Goal: Register for event/course

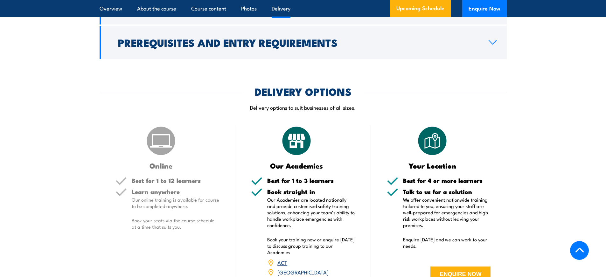
scroll to position [859, 0]
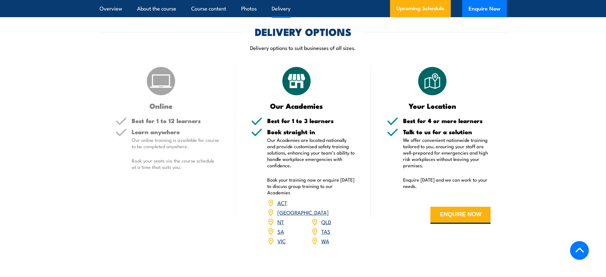
click at [281, 235] on link "SA" at bounding box center [280, 232] width 7 height 8
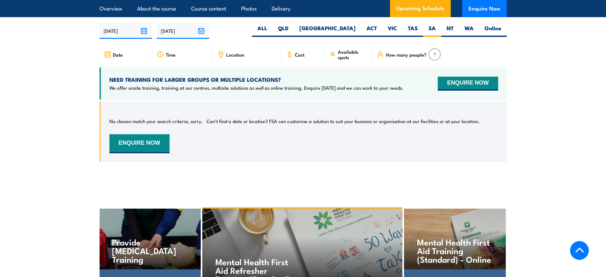
scroll to position [1114, 0]
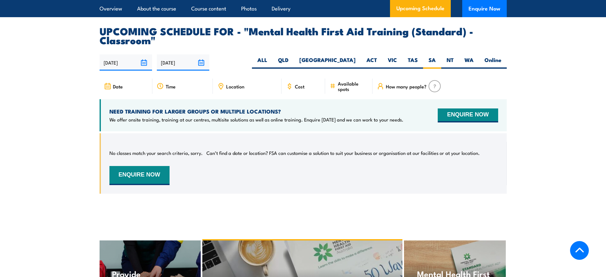
click at [121, 89] on span "Date" at bounding box center [118, 86] width 10 height 5
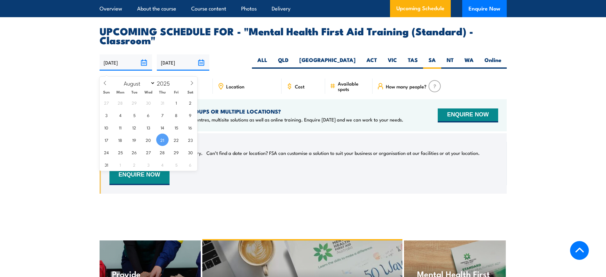
click at [122, 70] on input "[DATE]" at bounding box center [126, 62] width 53 height 16
click at [256, 144] on div "No classes match your search criteria, sorry. Can’t find a date or location? FS…" at bounding box center [303, 163] width 407 height 60
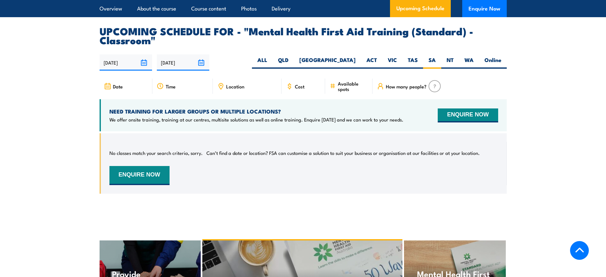
click at [174, 89] on span "Time" at bounding box center [171, 86] width 10 height 5
click at [158, 89] on icon at bounding box center [160, 86] width 7 height 7
click at [160, 89] on icon at bounding box center [160, 85] width 5 height 5
click at [160, 88] on icon at bounding box center [160, 86] width 7 height 7
click at [170, 94] on div "Time" at bounding box center [182, 86] width 60 height 15
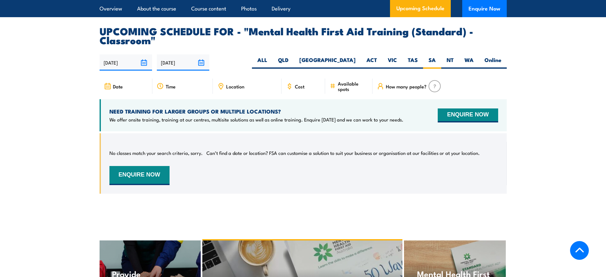
click at [292, 90] on icon at bounding box center [289, 86] width 7 height 7
click at [293, 93] on div "Cost" at bounding box center [304, 86] width 44 height 15
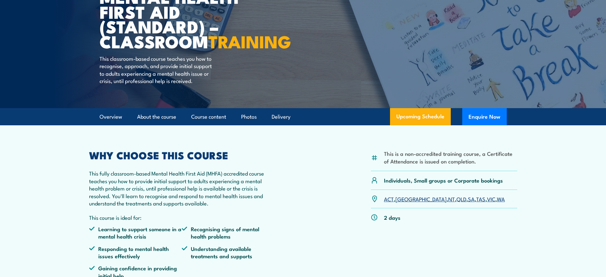
scroll to position [32, 0]
